Goal: Browse casually

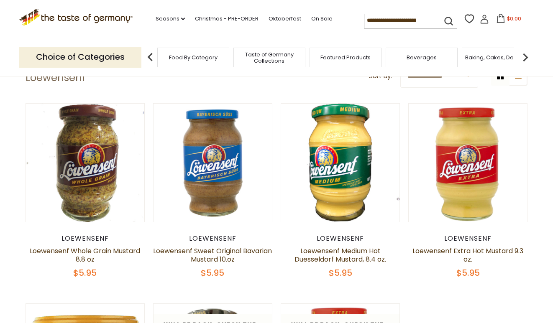
scroll to position [42, 0]
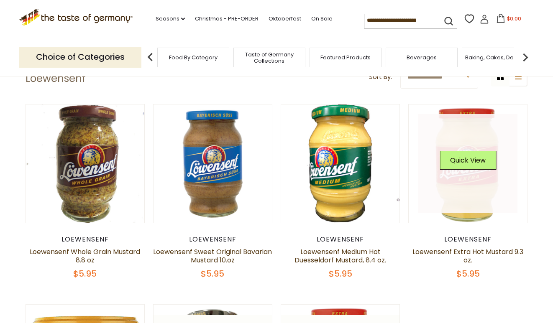
click at [441, 216] on img at bounding box center [468, 164] width 118 height 118
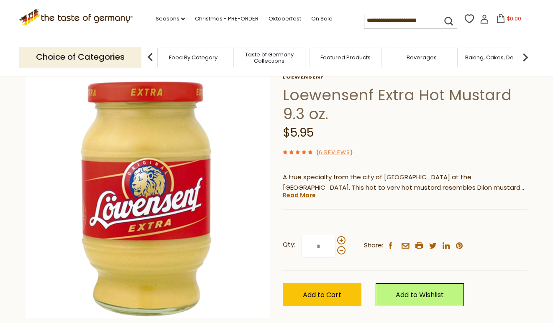
scroll to position [46, 0]
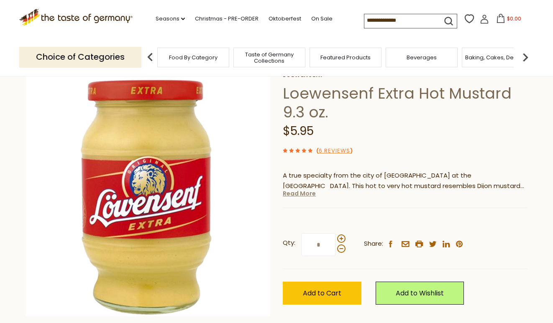
click at [307, 193] on link "Read More" at bounding box center [299, 194] width 33 height 8
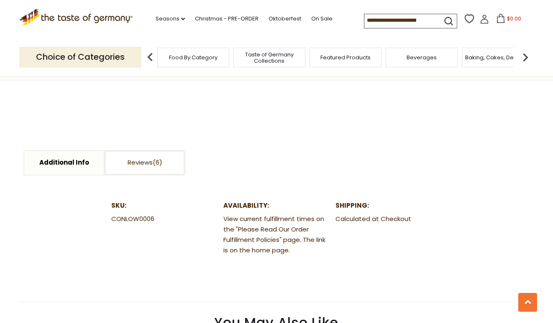
scroll to position [316, 0]
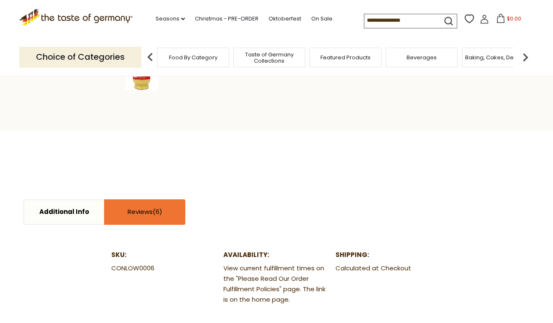
click at [161, 215] on span at bounding box center [158, 212] width 10 height 9
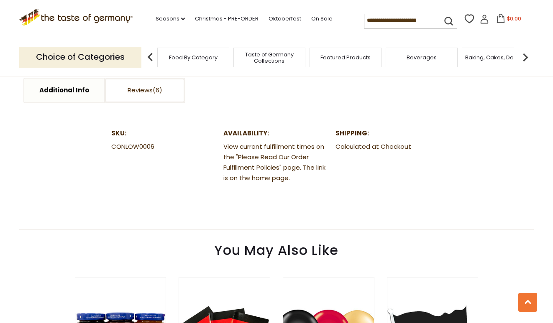
scroll to position [409, 0]
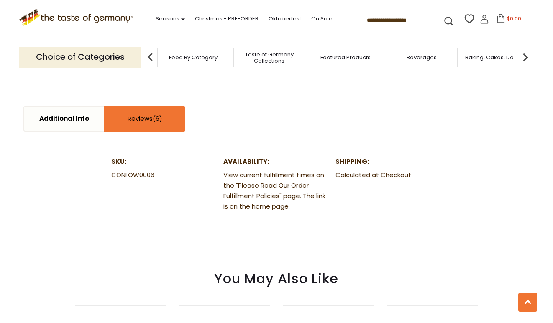
click at [150, 123] on link "Reviews" at bounding box center [144, 119] width 79 height 24
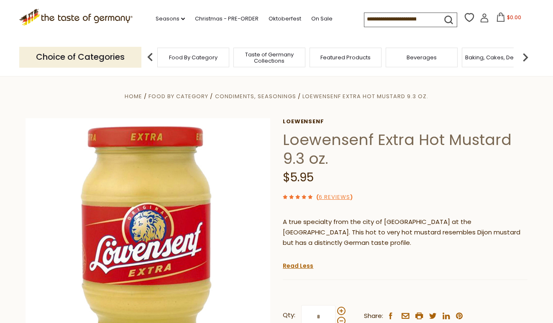
click at [258, 58] on span "Taste of Germany Collections" at bounding box center [269, 57] width 67 height 13
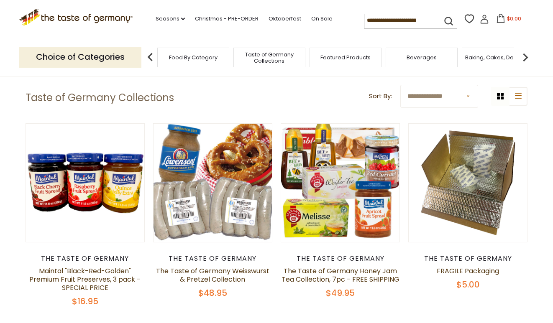
scroll to position [44, 0]
click at [331, 60] on div "Featured Products" at bounding box center [346, 58] width 72 height 20
click at [479, 56] on span "Baking, Cakes, Desserts" at bounding box center [497, 57] width 65 height 6
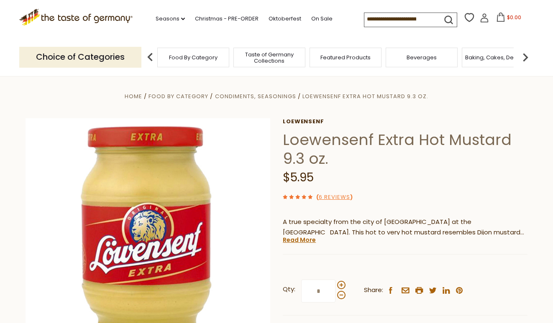
click at [524, 56] on img at bounding box center [525, 57] width 17 height 17
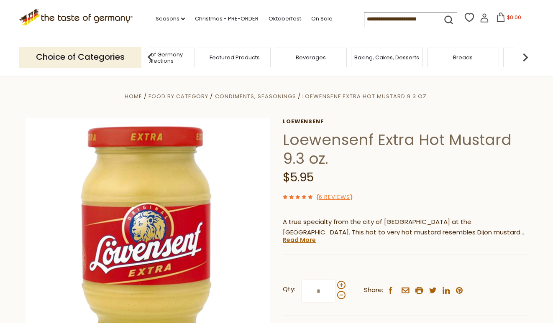
click at [524, 56] on img at bounding box center [525, 57] width 17 height 17
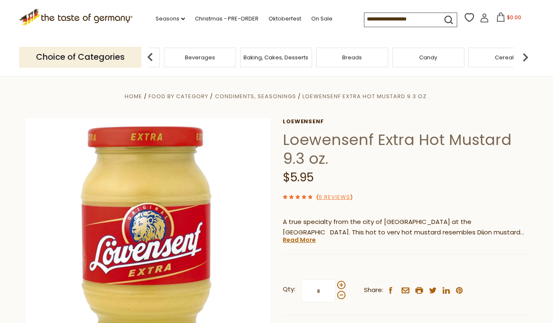
click at [375, 57] on div "Breads" at bounding box center [352, 58] width 72 height 20
click at [348, 55] on span "Breads" at bounding box center [352, 57] width 20 height 6
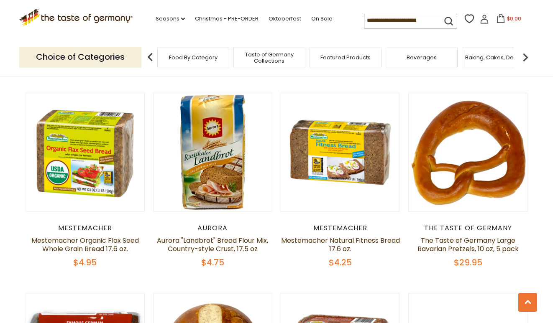
scroll to position [614, 0]
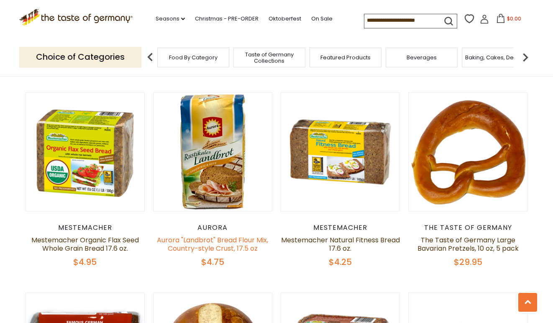
click at [199, 239] on link "Aurora "Landbrot" Bread Flour Mix, Country-style Crust, 17.5 oz" at bounding box center [212, 245] width 111 height 18
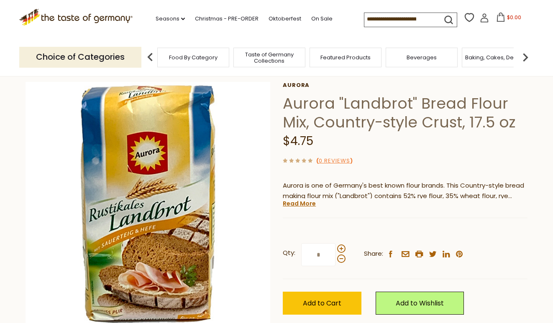
scroll to position [42, 0]
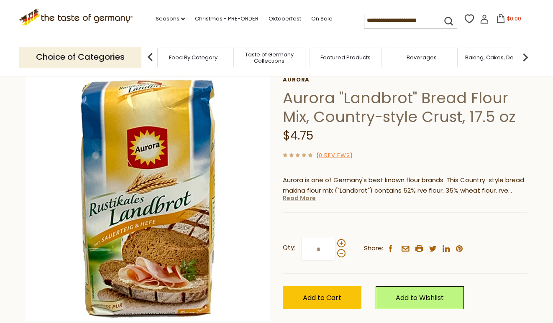
click at [296, 197] on link "Read More" at bounding box center [299, 198] width 33 height 8
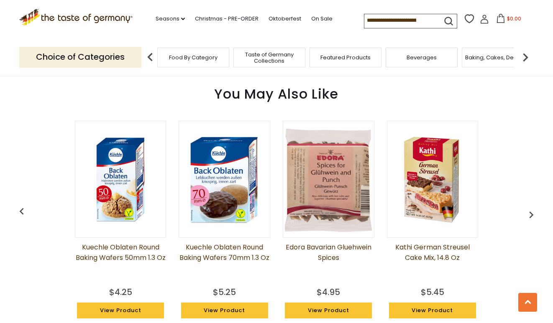
scroll to position [978, 0]
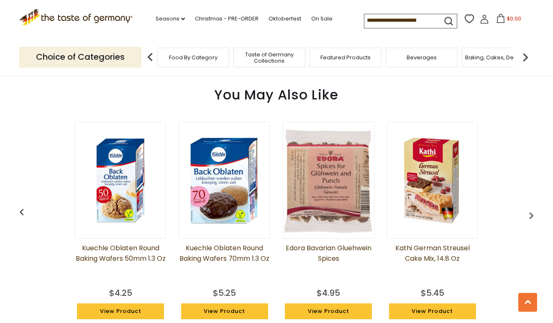
click at [421, 243] on link "Kathi German Streusel Cake Mix, 14.8 oz" at bounding box center [433, 264] width 92 height 42
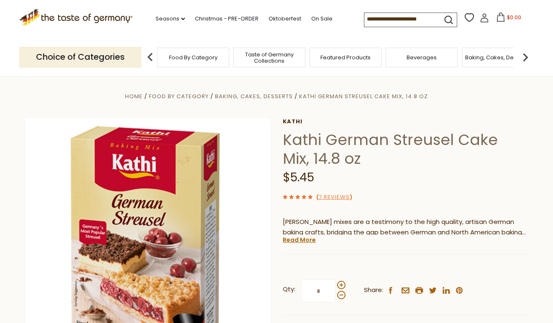
click at [426, 56] on span "Beverages" at bounding box center [422, 57] width 30 height 6
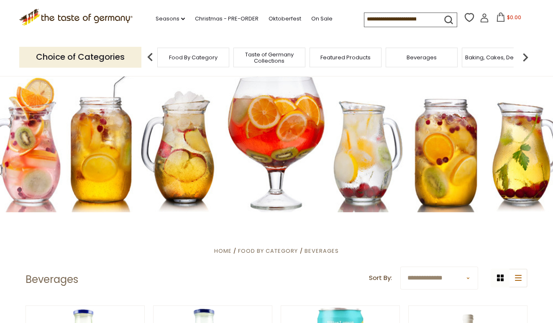
click at [210, 57] on span "Food By Category" at bounding box center [193, 57] width 49 height 6
